Goal: Transaction & Acquisition: Purchase product/service

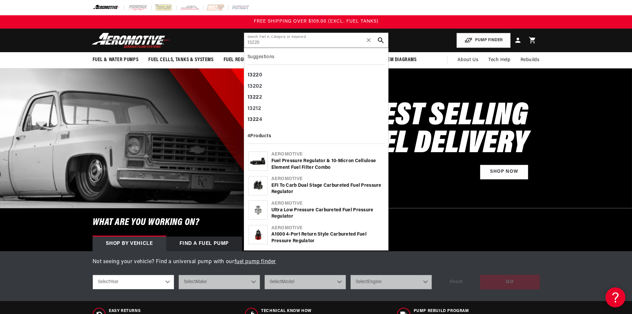
type input "13220"
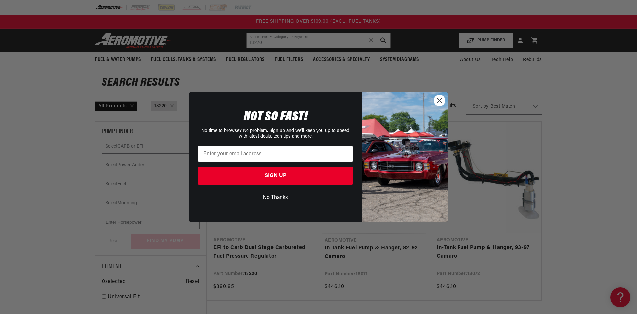
click at [439, 98] on circle "Close dialog" at bounding box center [439, 100] width 11 height 11
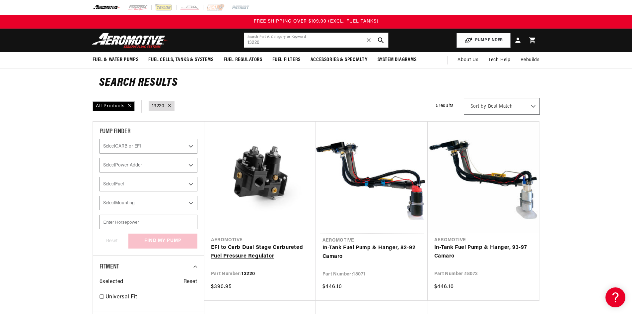
click at [241, 250] on link "EFI to Carb Dual Stage Carbureted Fuel Pressure Regulator" at bounding box center [260, 251] width 98 height 17
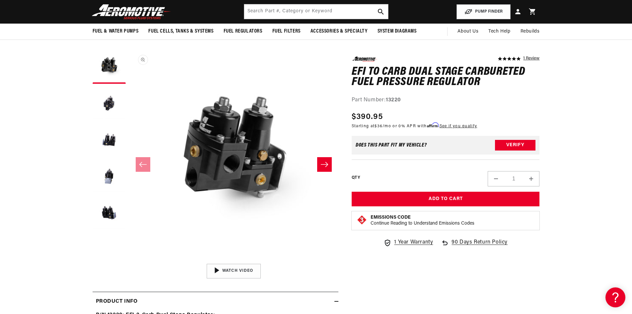
scroll to position [33, 0]
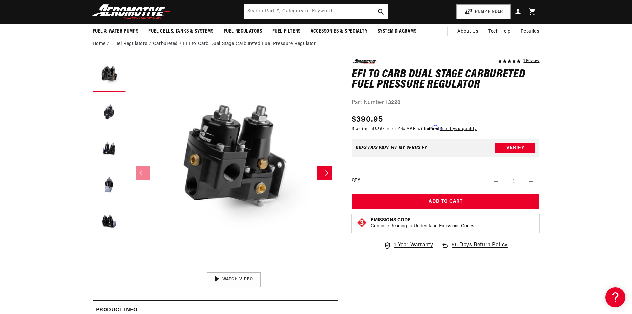
click at [425, 113] on div "5.0 star rating 1 Review EFI to Carb Dual Stage Carbureted Fuel Pressure Regula…" at bounding box center [446, 157] width 188 height 197
